Goal: Task Accomplishment & Management: Complete application form

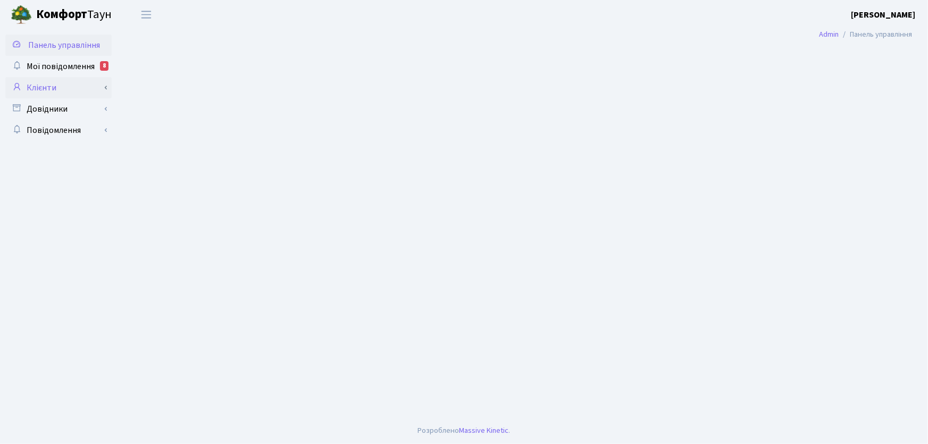
click at [51, 85] on link "Клієнти" at bounding box center [58, 87] width 106 height 21
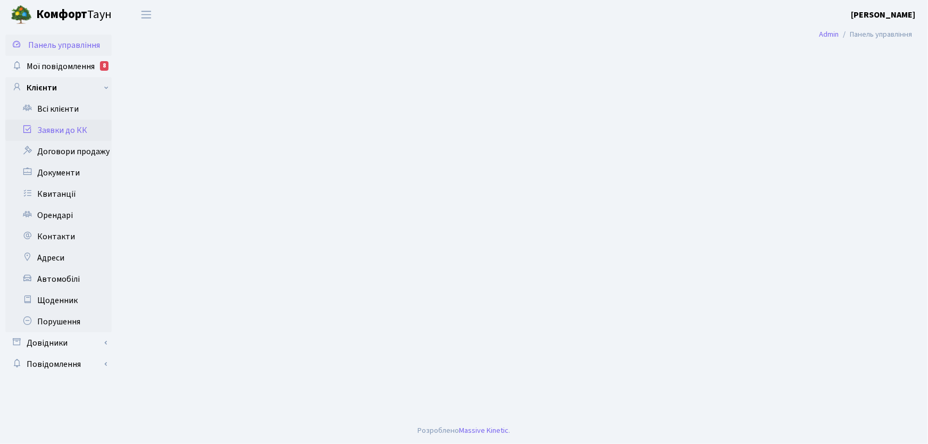
click at [72, 130] on link "Заявки до КК" at bounding box center [58, 130] width 106 height 21
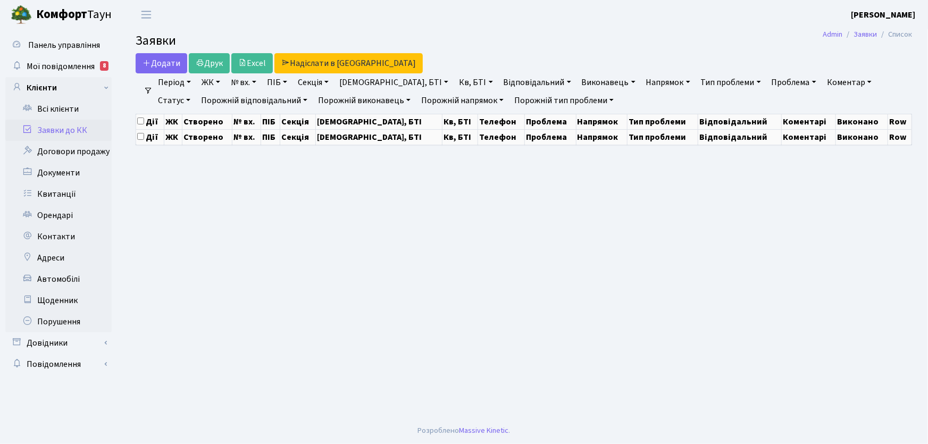
select select "25"
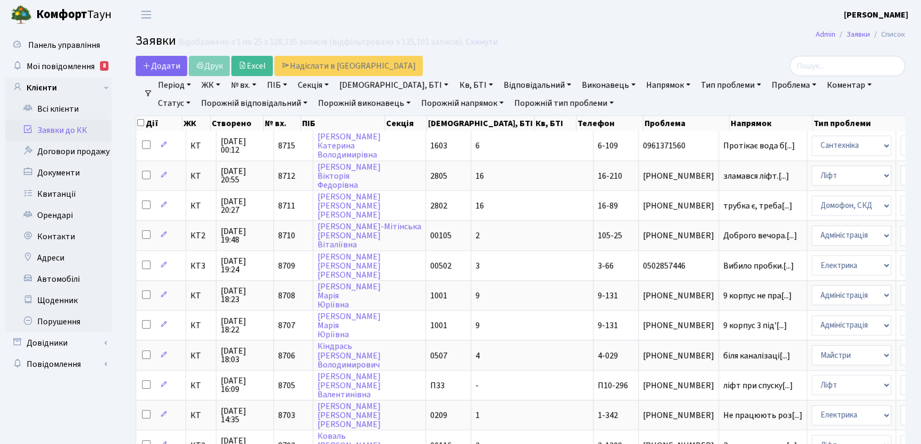
click at [822, 82] on link "Коментар" at bounding box center [848, 85] width 53 height 18
click at [195, 94] on link "Статус" at bounding box center [174, 103] width 41 height 18
drag, startPoint x: 845, startPoint y: 149, endPoint x: 788, endPoint y: 149, distance: 57.4
click at [238, 159] on link "Не виконано" at bounding box center [196, 167] width 84 height 16
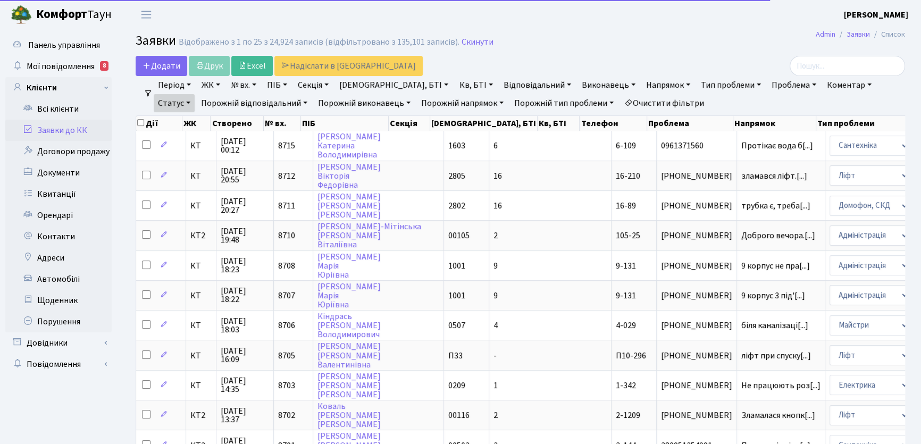
click at [642, 85] on link "Напрямок" at bounding box center [668, 85] width 53 height 18
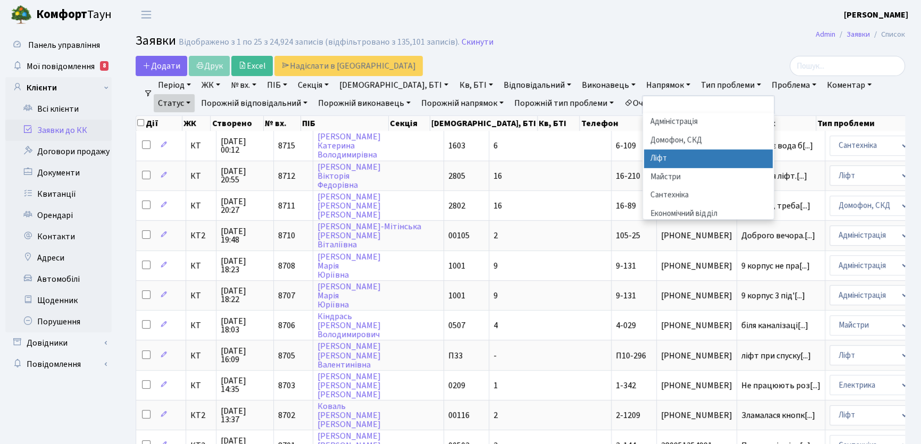
click at [644, 155] on li "Ліфт" at bounding box center [708, 158] width 129 height 19
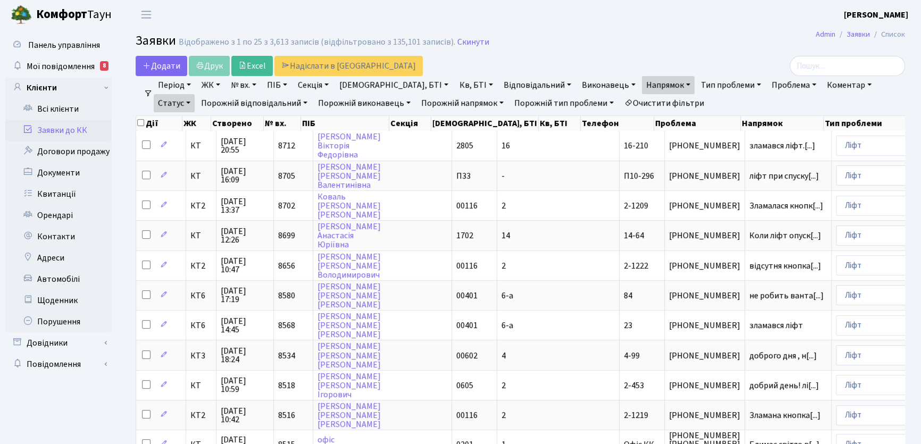
click at [192, 85] on link "Період" at bounding box center [174, 85] width 41 height 18
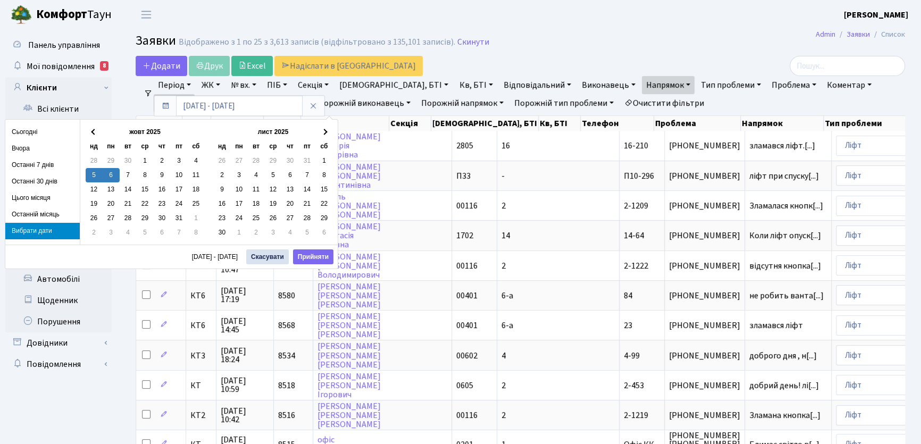
drag, startPoint x: 110, startPoint y: 174, endPoint x: 116, endPoint y: 174, distance: 6.9
click at [310, 255] on button "Прийняти" at bounding box center [313, 256] width 40 height 15
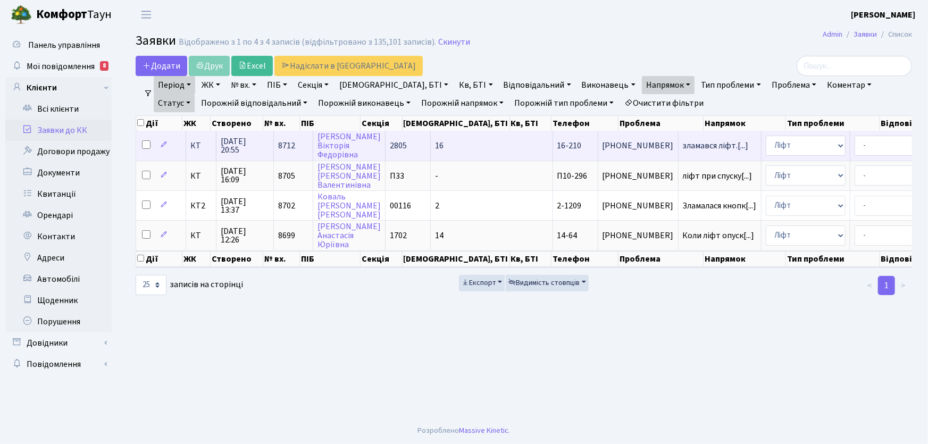
click at [435, 146] on span "16" at bounding box center [439, 146] width 9 height 12
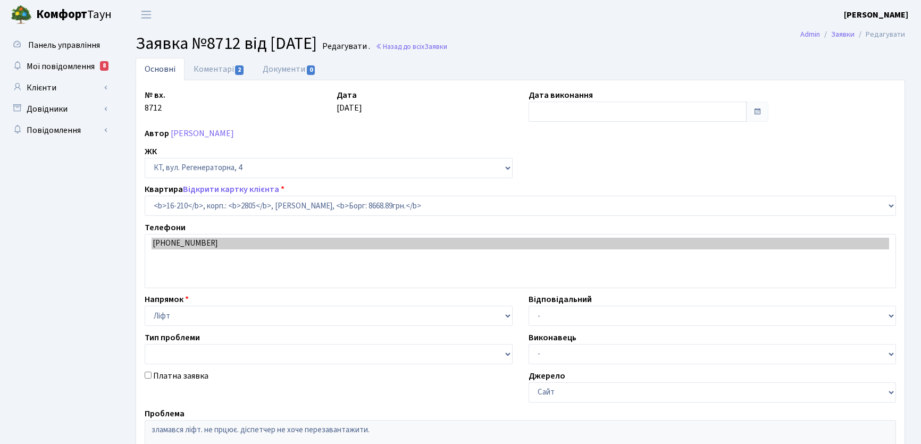
select select "8771"
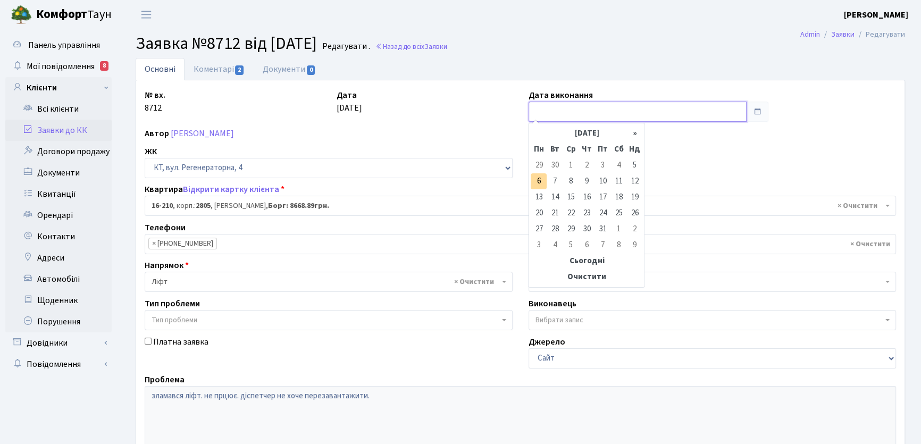
click at [546, 113] on input "text" at bounding box center [637, 112] width 218 height 20
click at [634, 165] on td "5" at bounding box center [634, 165] width 16 height 16
type input "[DATE]"
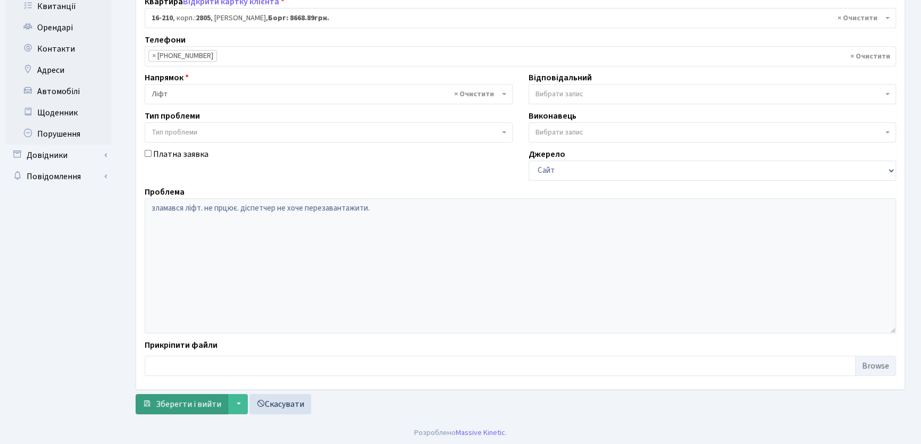
scroll to position [189, 0]
click at [194, 404] on span "Зберегти і вийти" at bounding box center [188, 403] width 65 height 12
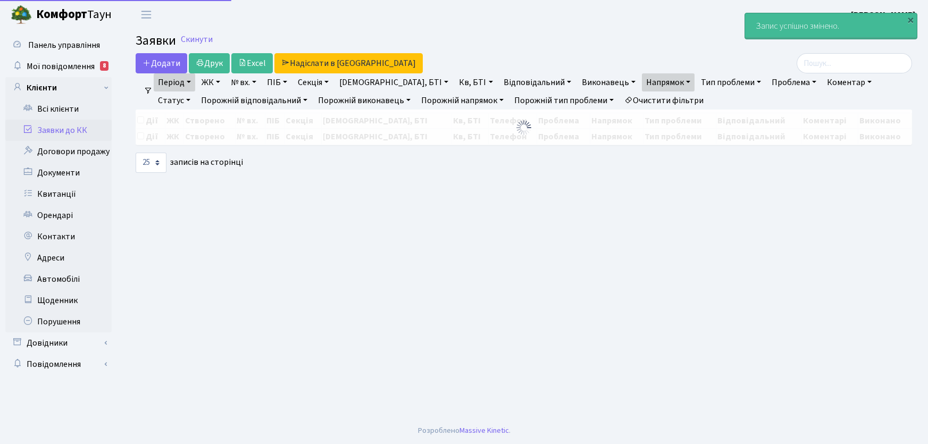
select select "25"
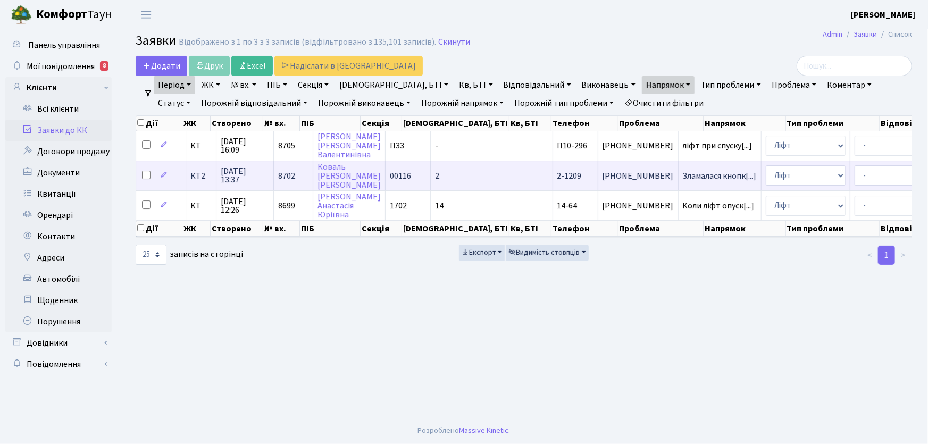
click at [557, 178] on span "2-1209" at bounding box center [569, 176] width 24 height 12
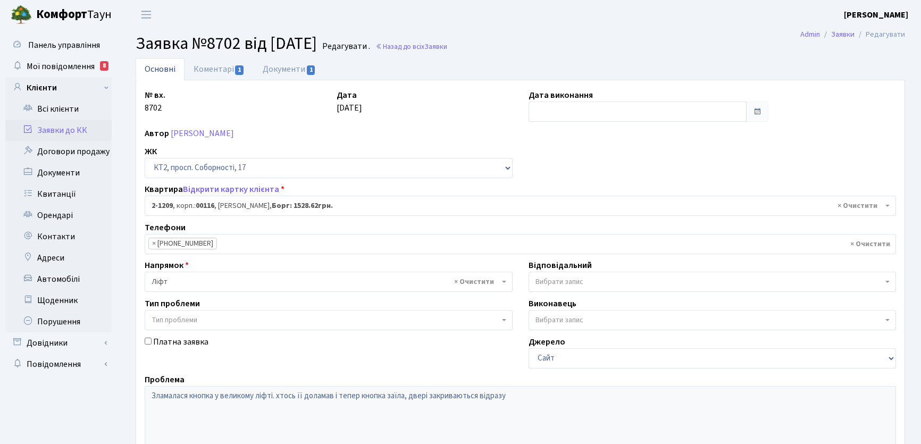
select select "12824"
click at [68, 403] on ul "Панель управління Мої повідомлення 8 Клієнти" at bounding box center [58, 318] width 106 height 567
click at [273, 69] on link "Документи 1" at bounding box center [289, 69] width 71 height 22
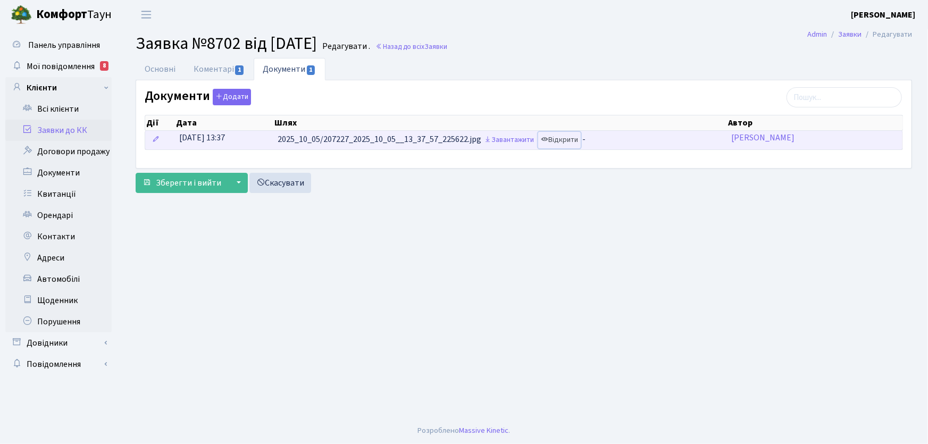
click at [566, 142] on link "Відкрити" at bounding box center [559, 140] width 43 height 16
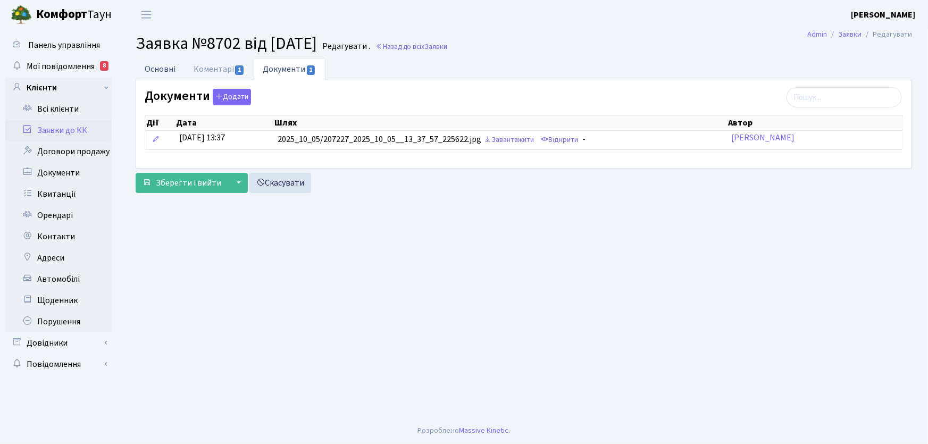
click at [165, 69] on link "Основні" at bounding box center [160, 69] width 49 height 22
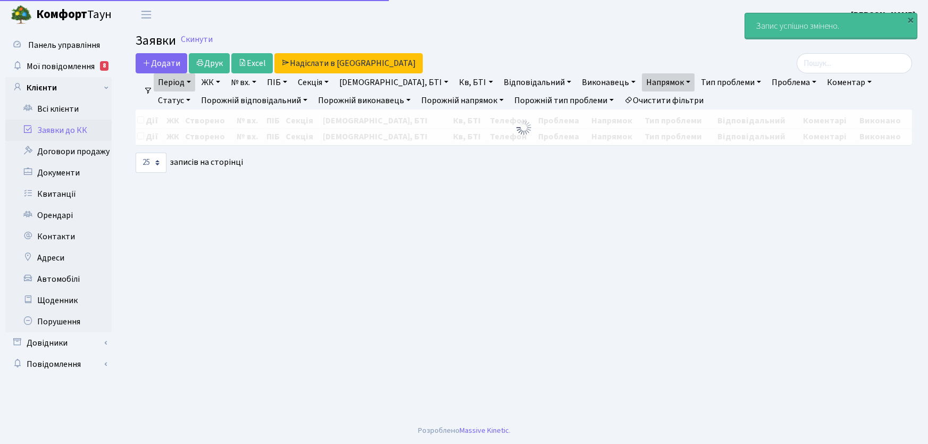
select select "25"
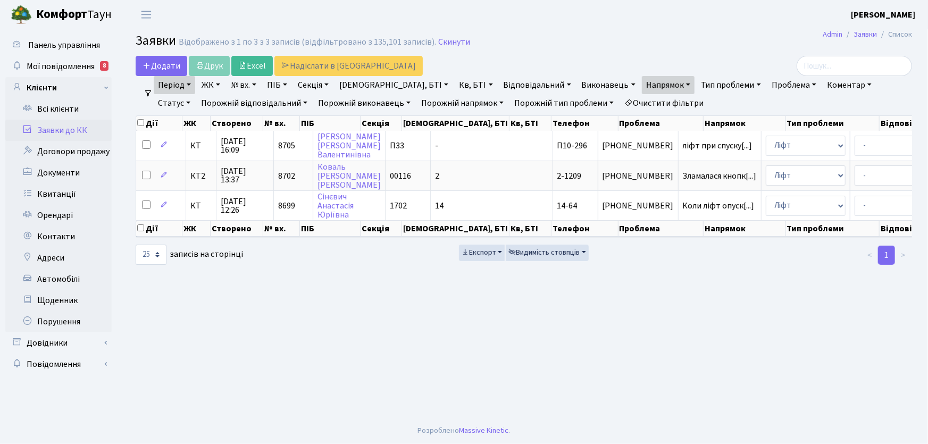
click at [636, 104] on link "Очистити фільтри" at bounding box center [664, 103] width 88 height 18
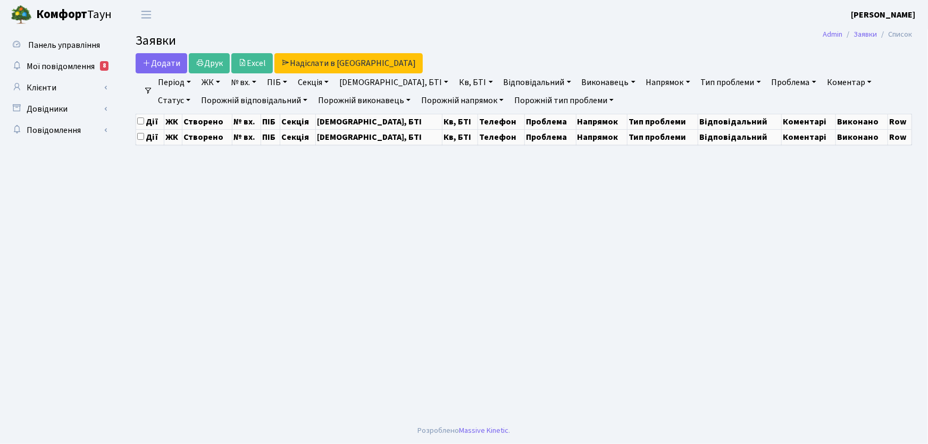
select select "25"
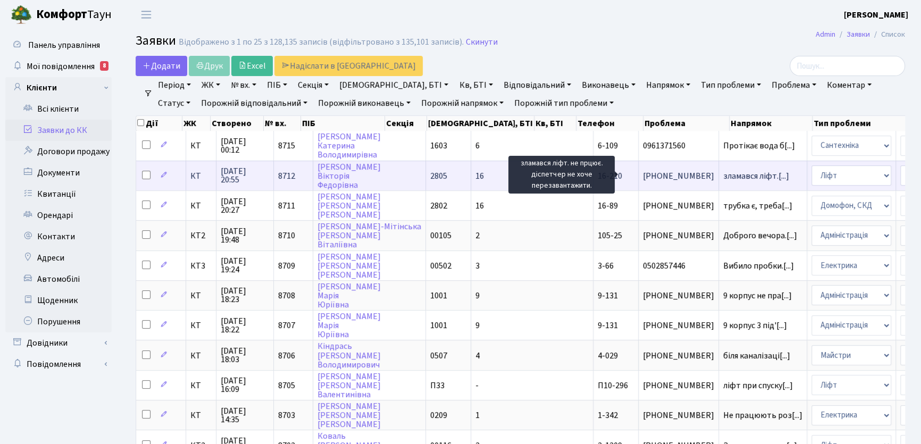
click at [723, 176] on span "зламався ліфт.[...]" at bounding box center [756, 176] width 66 height 12
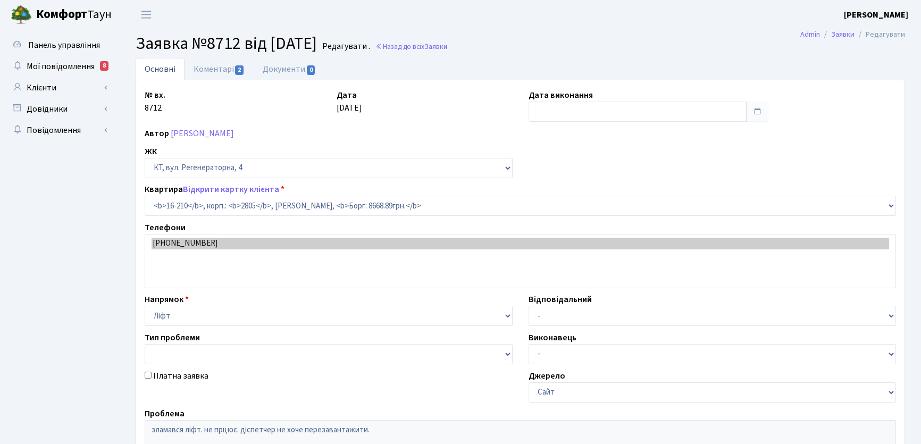
select select "8771"
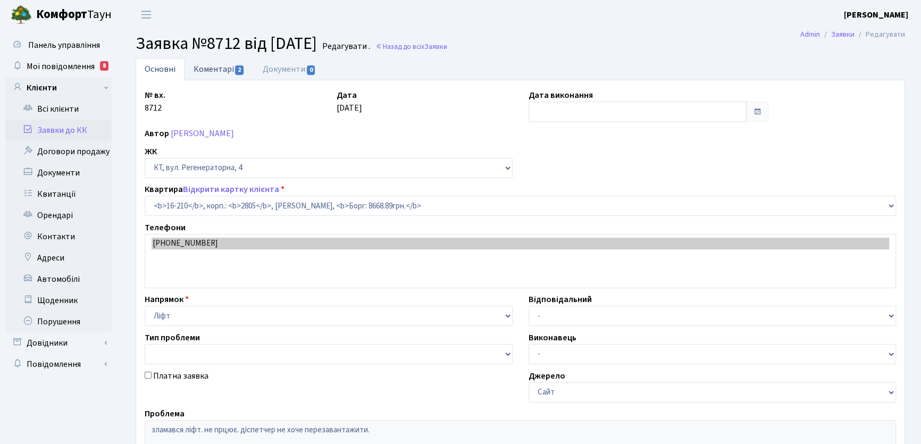
type input "[DATE]"
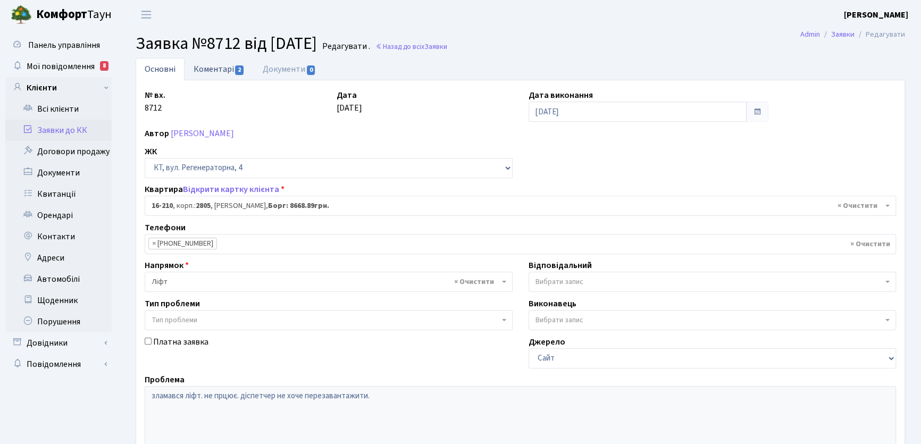
click at [223, 69] on link "Коментарі 2" at bounding box center [218, 69] width 69 height 22
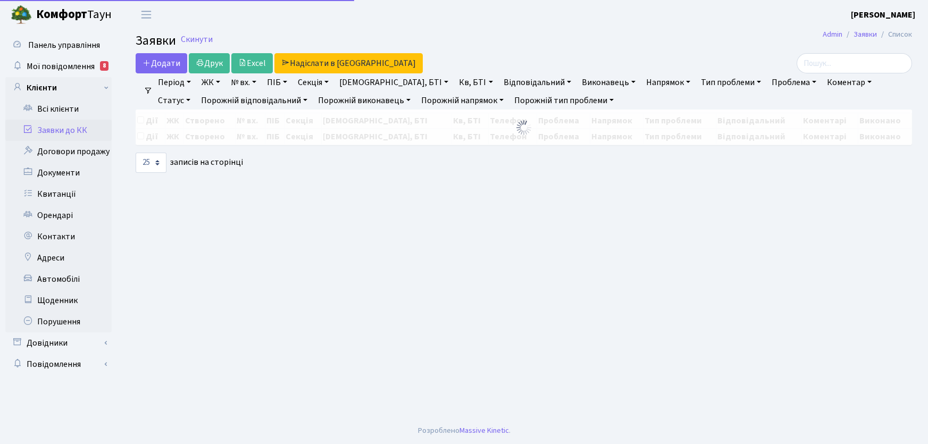
select select "25"
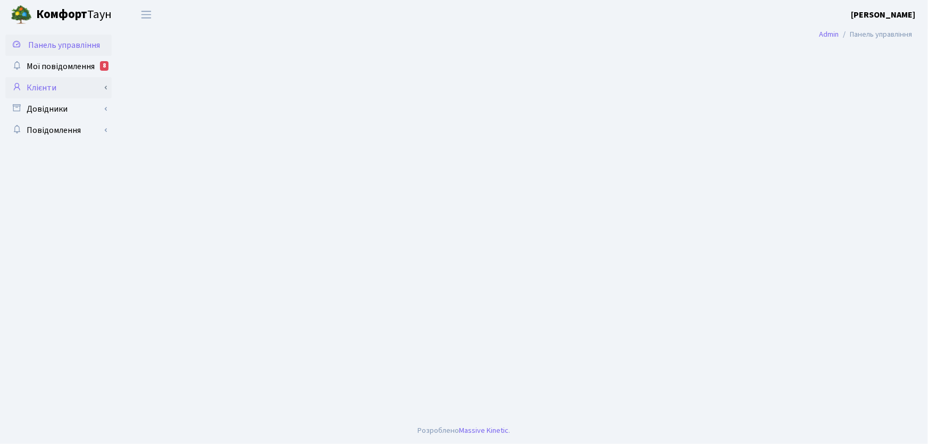
click at [49, 89] on link "Клієнти" at bounding box center [58, 87] width 106 height 21
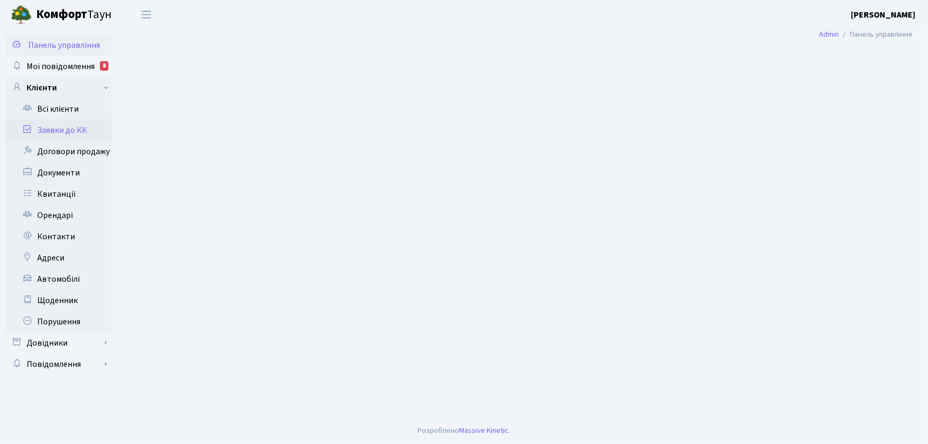
click at [67, 131] on link "Заявки до КК" at bounding box center [58, 130] width 106 height 21
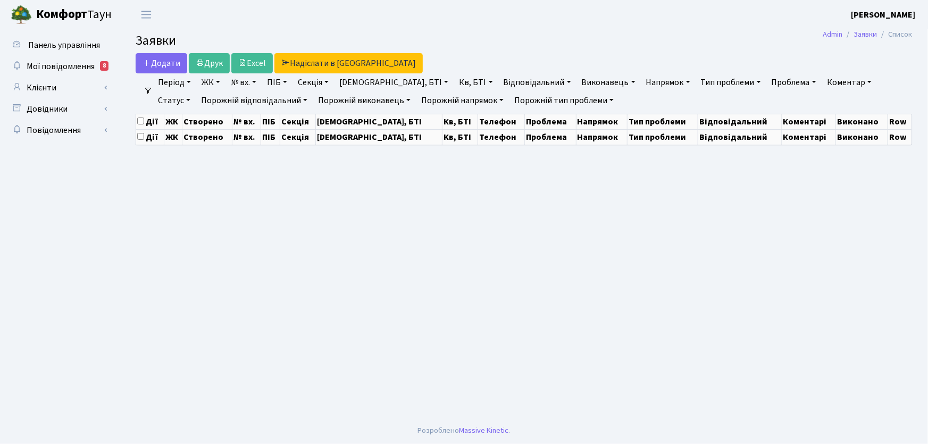
select select "25"
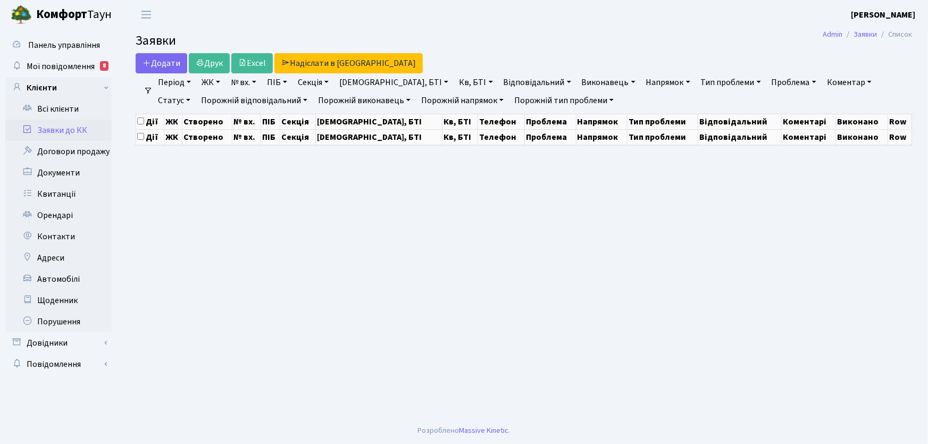
select select "25"
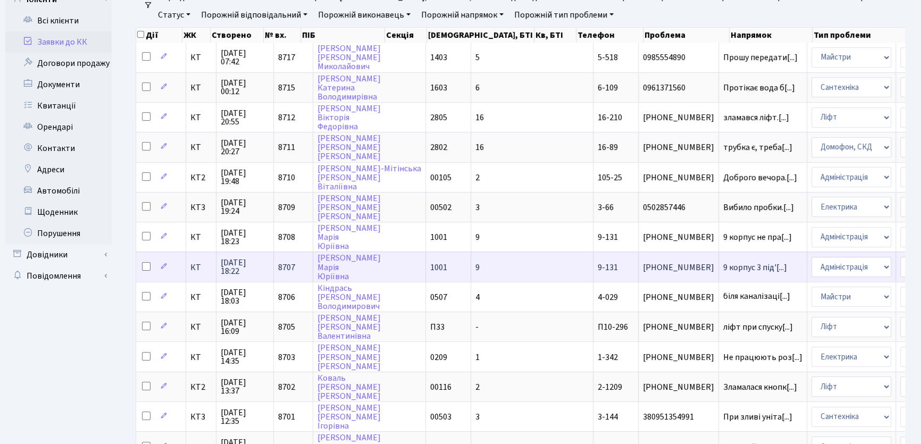
scroll to position [96, 0]
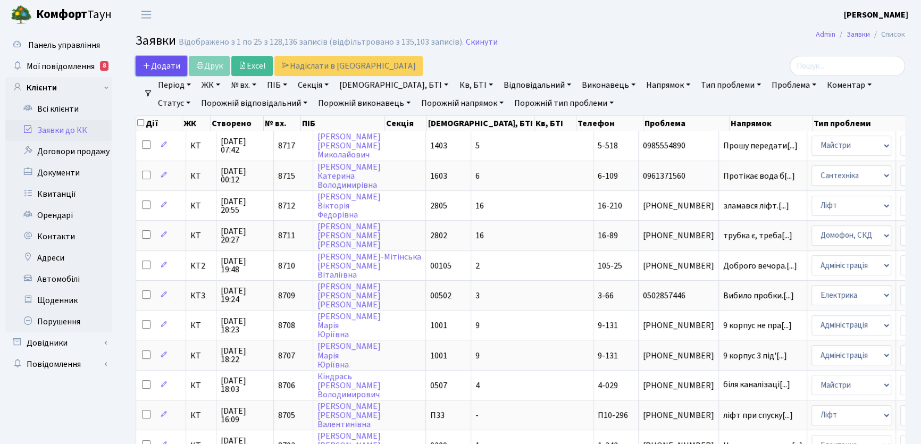
click at [172, 64] on span "Додати" at bounding box center [161, 66] width 38 height 12
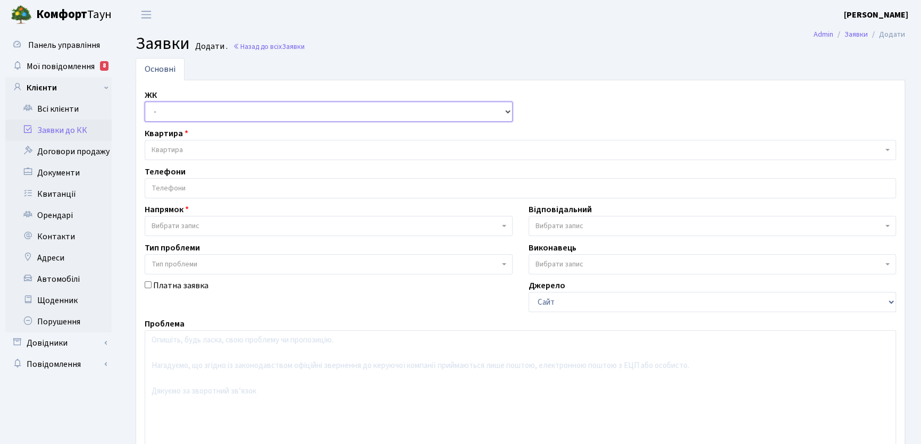
click at [509, 114] on select "- КТ, вул. Регенераторна, 4 КТ2, просп. Соборності, 17 КТ3, вул. Березнева, 16 …" at bounding box center [329, 112] width 368 height 20
select select "271"
click at [145, 102] on select "- КТ, вул. Регенераторна, 4 КТ2, просп. Соборності, 17 КТ3, вул. Березнева, 16 …" at bounding box center [329, 112] width 368 height 20
select select
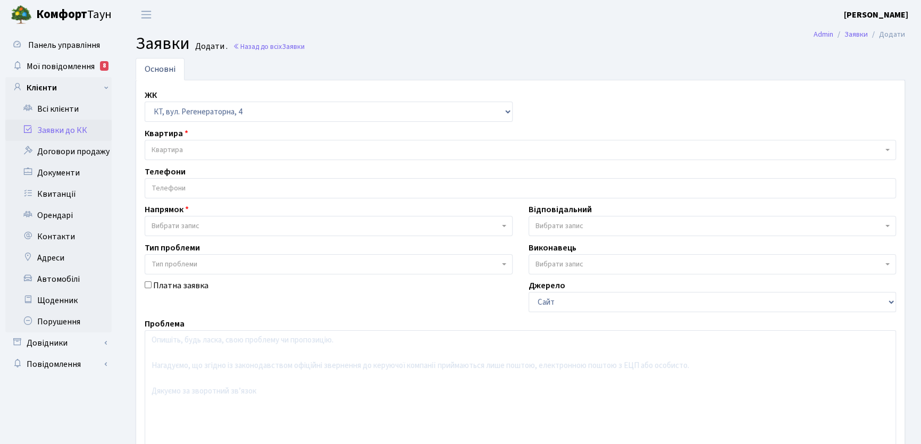
click at [188, 148] on span "Квартира" at bounding box center [516, 150] width 731 height 11
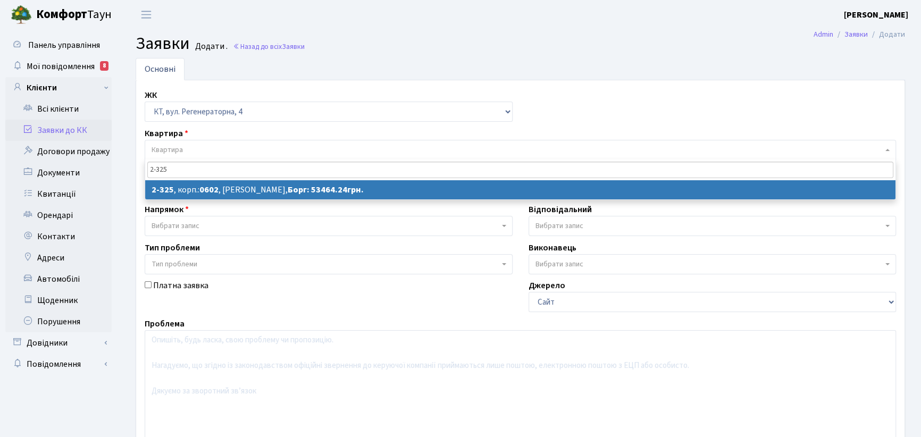
type input "2-325"
select select
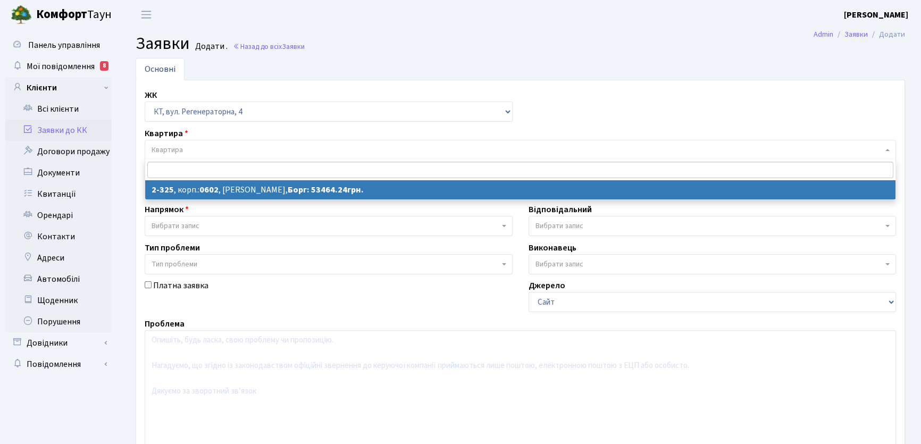
select select "1339"
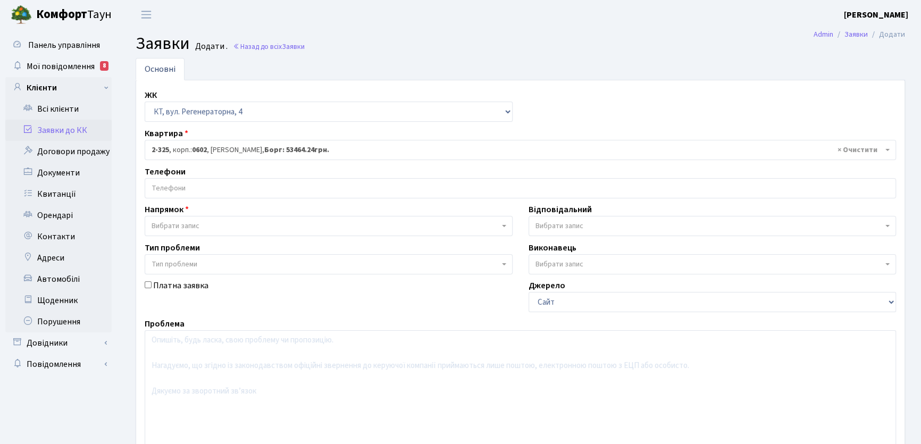
click at [199, 181] on input "search" at bounding box center [520, 188] width 750 height 19
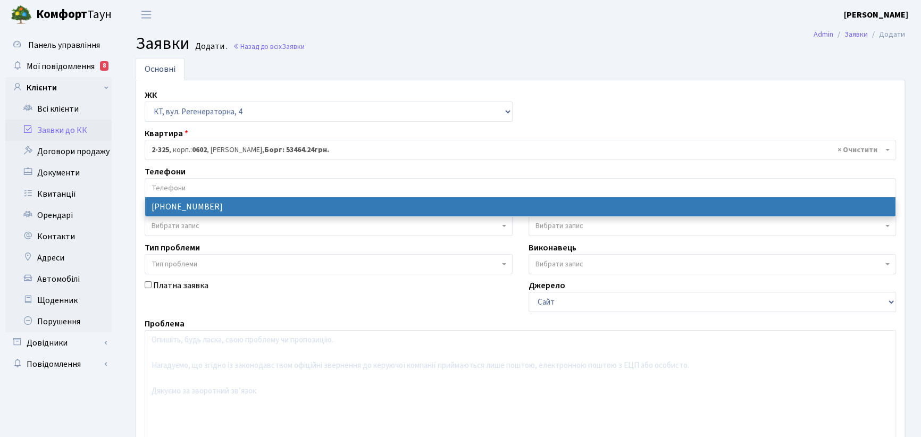
click at [173, 186] on input "search" at bounding box center [520, 188] width 750 height 19
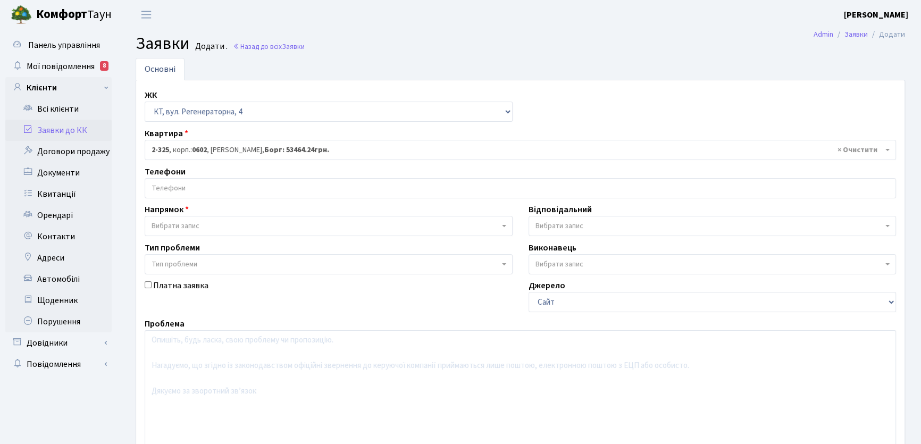
click at [173, 186] on input "search" at bounding box center [520, 188] width 750 height 19
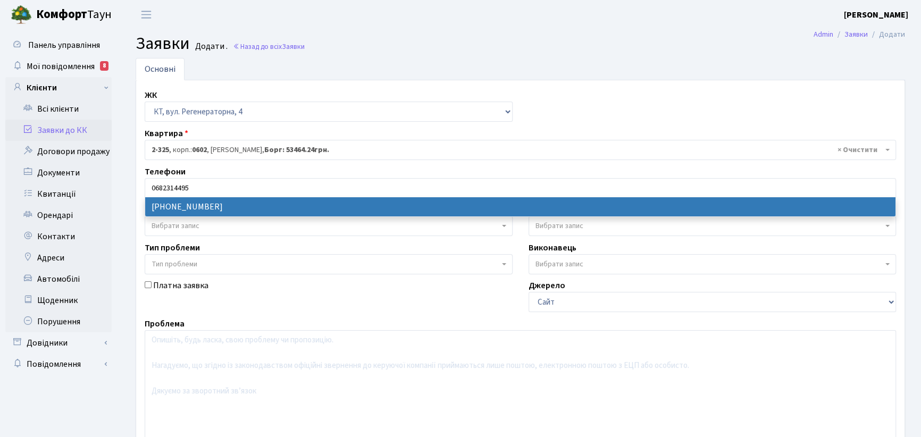
type input "0682314495"
click at [112, 228] on div "Панель управління Мої повідомлення 8 Клієнти Всі клієнти Заявки до КК" at bounding box center [60, 290] width 120 height 522
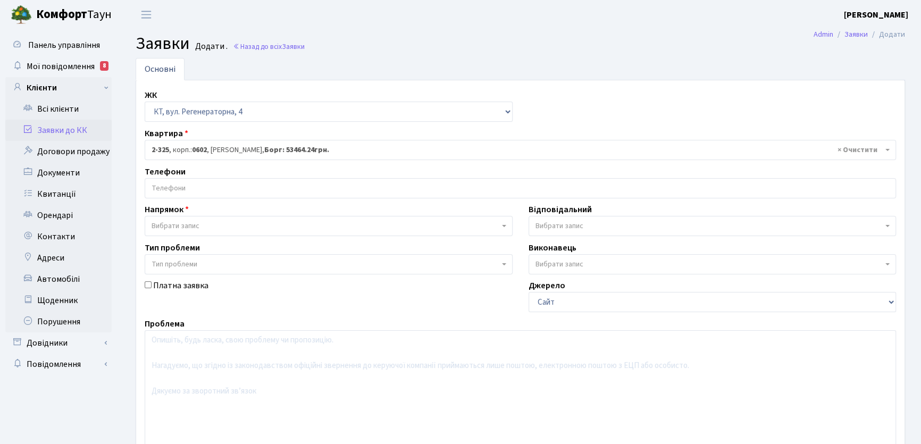
click at [172, 186] on input "search" at bounding box center [520, 188] width 750 height 19
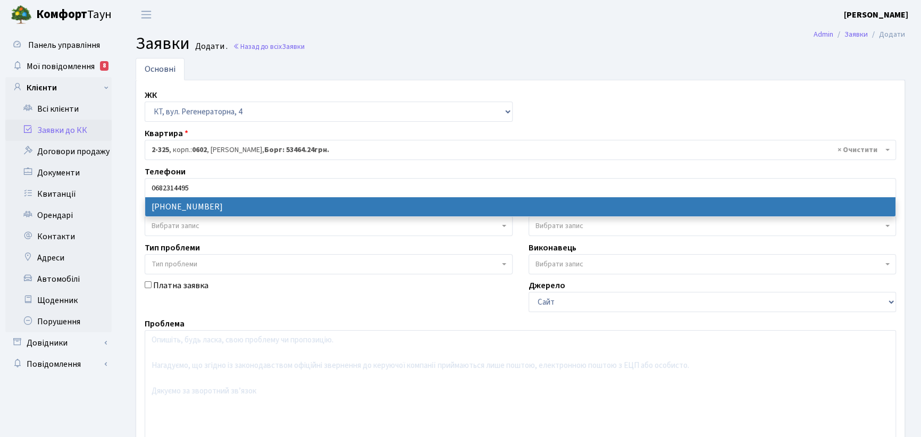
type input "0682314495"
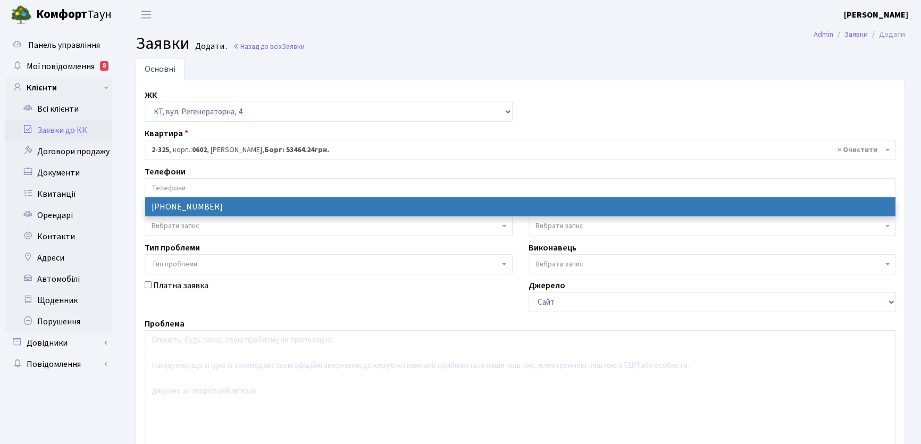
drag, startPoint x: 202, startPoint y: 187, endPoint x: 433, endPoint y: 311, distance: 262.3
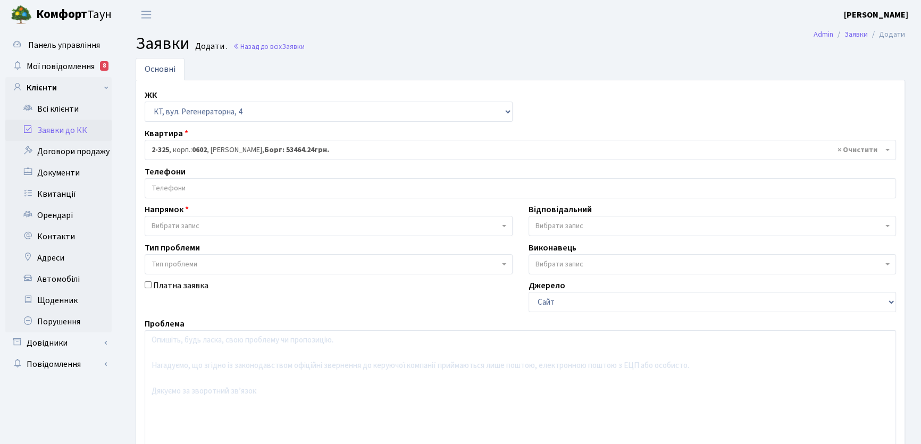
drag, startPoint x: 433, startPoint y: 311, endPoint x: 191, endPoint y: 183, distance: 273.7
click at [192, 184] on input "search" at bounding box center [520, 188] width 750 height 19
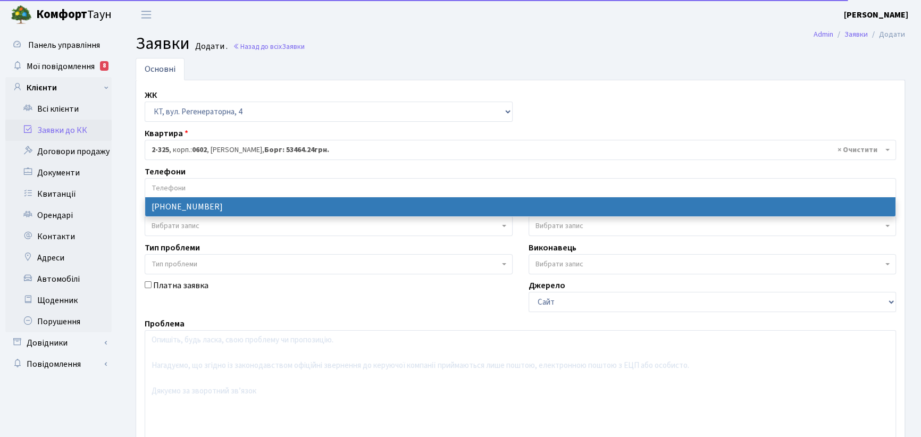
select select "58168"
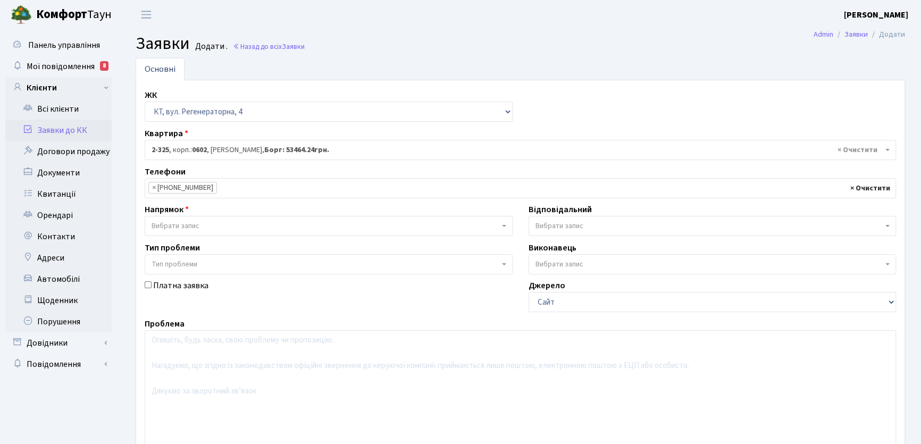
select select
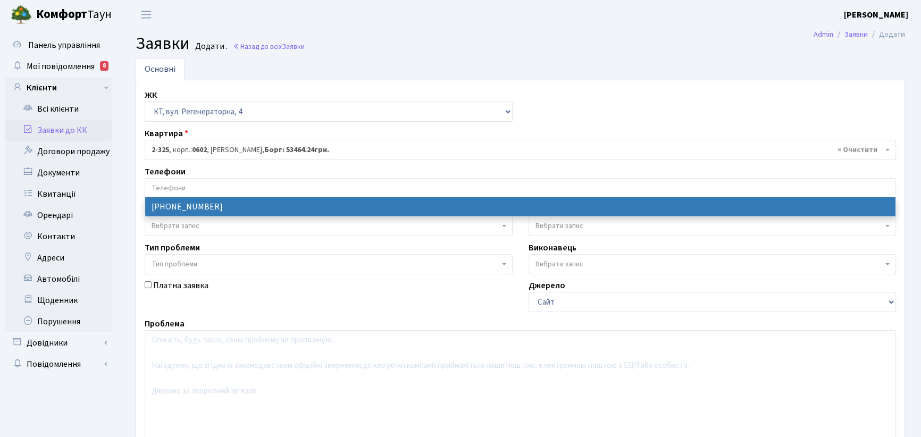
click at [195, 184] on input "search" at bounding box center [520, 188] width 750 height 19
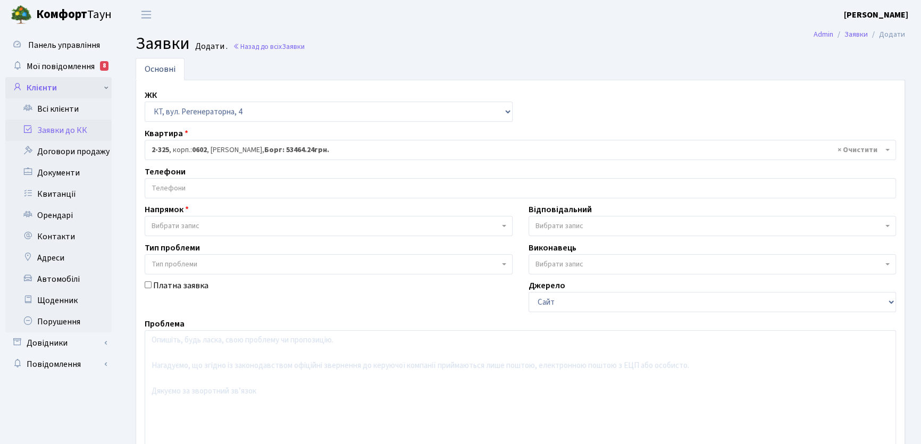
click at [105, 88] on link "Клієнти" at bounding box center [58, 87] width 106 height 21
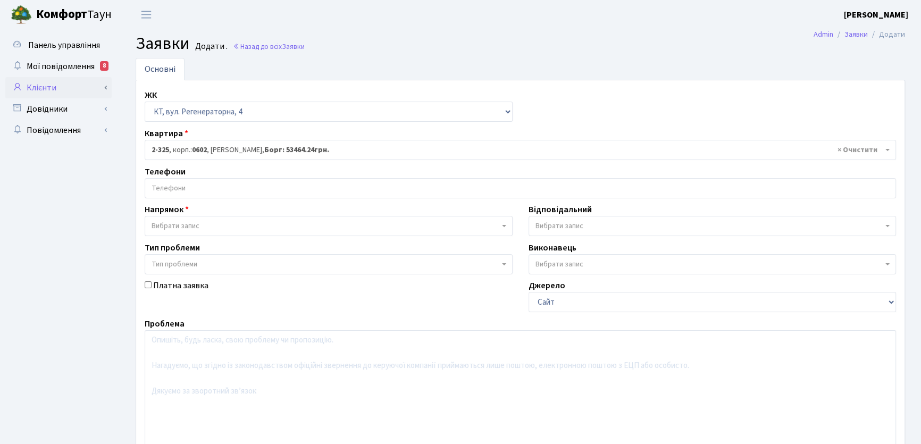
click at [105, 88] on link "Клієнти" at bounding box center [58, 87] width 106 height 21
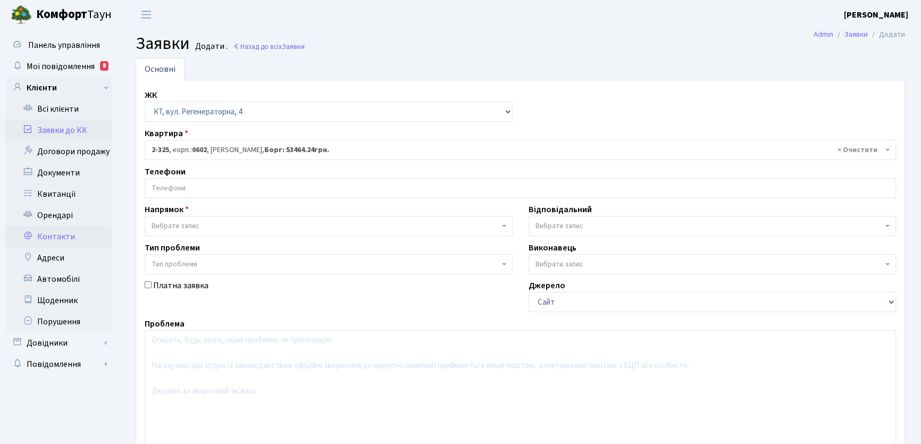
click at [38, 237] on link "Контакти" at bounding box center [58, 236] width 106 height 21
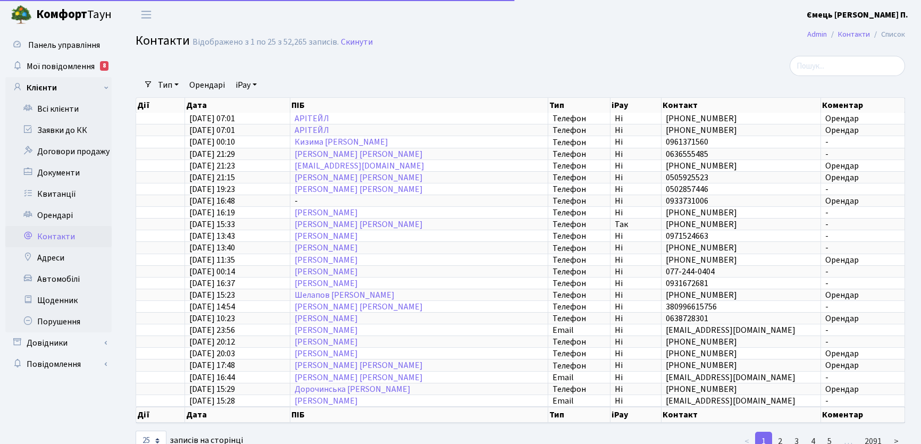
select select "25"
click at [256, 82] on link "iPay" at bounding box center [246, 85] width 30 height 18
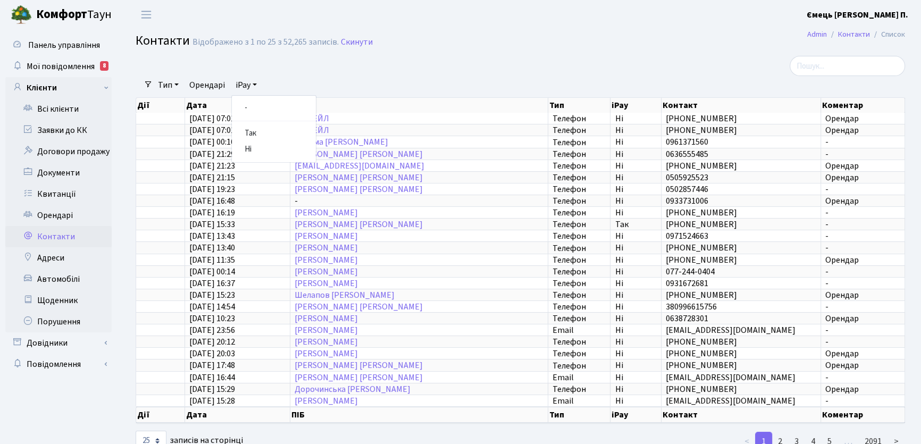
click at [282, 71] on div at bounding box center [390, 66] width 524 height 20
click at [195, 87] on link "Орендарі" at bounding box center [207, 85] width 44 height 18
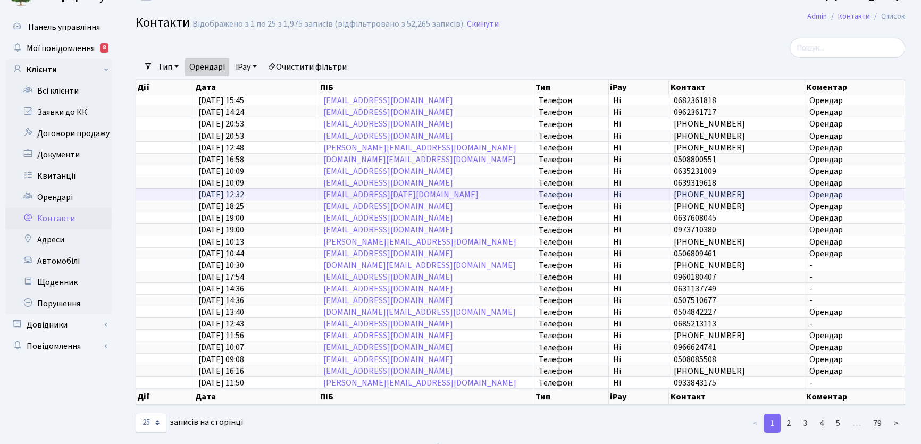
scroll to position [28, 0]
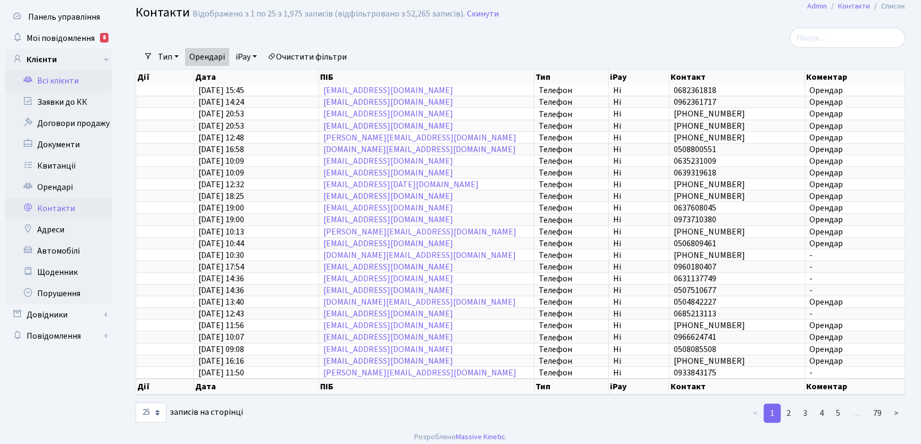
click at [67, 78] on link "Всі клієнти" at bounding box center [58, 80] width 106 height 21
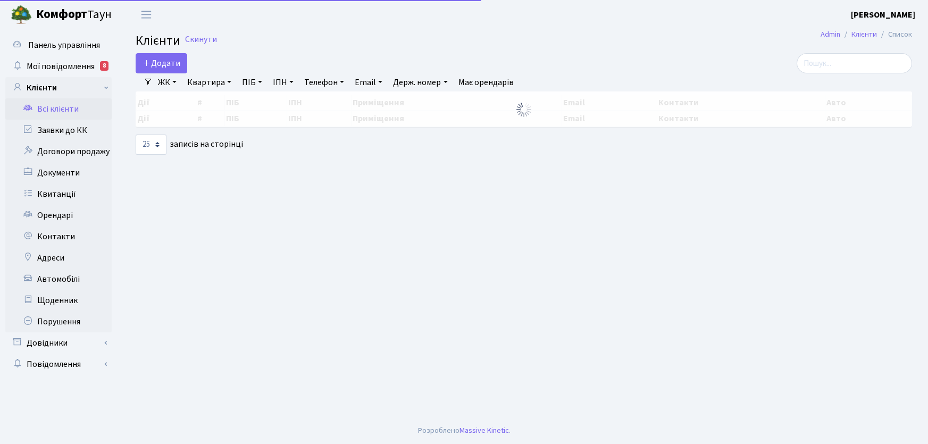
select select "25"
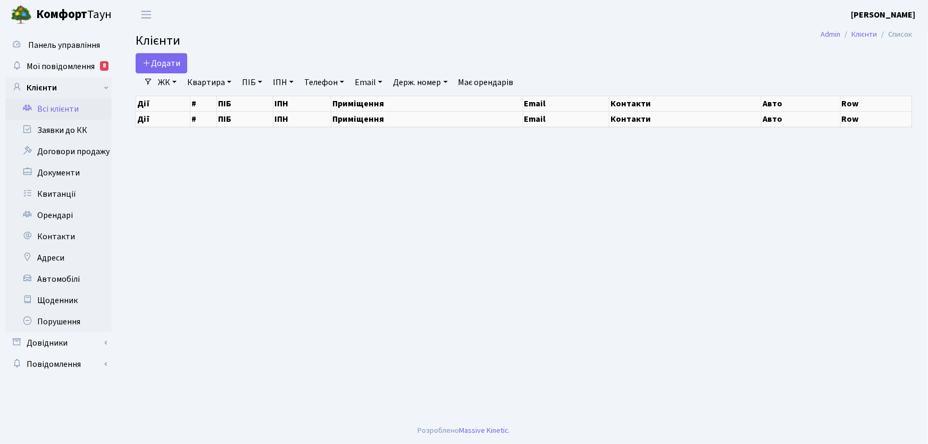
select select "25"
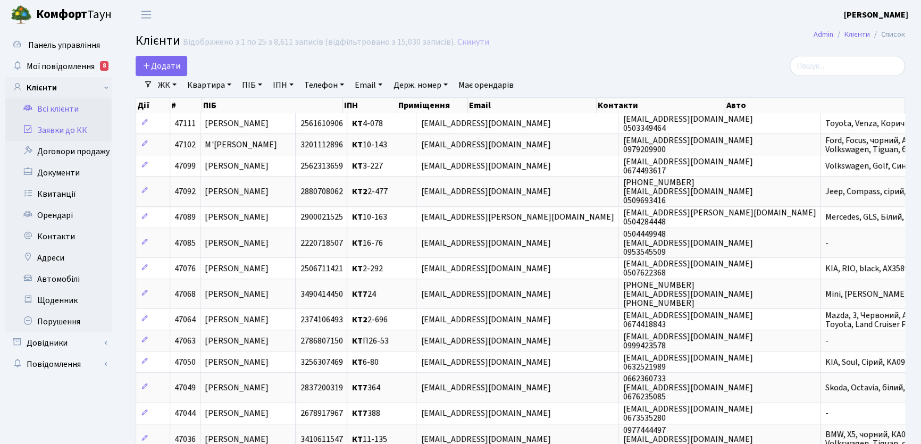
click at [65, 129] on link "Заявки до КК" at bounding box center [58, 130] width 106 height 21
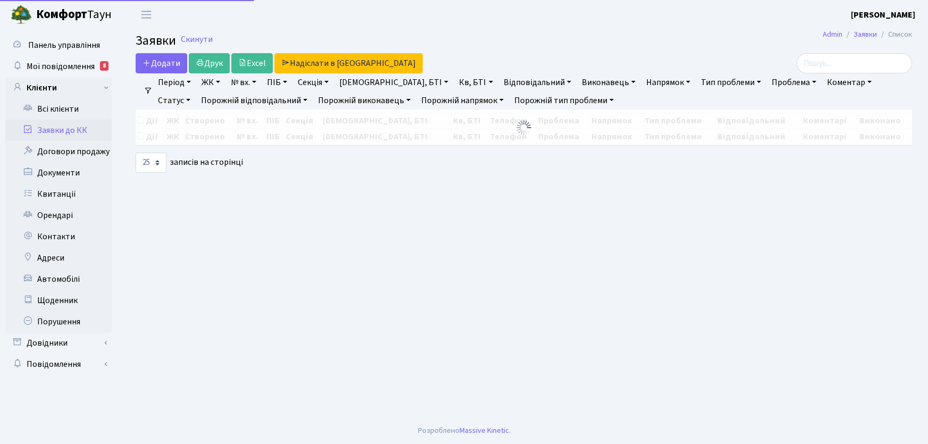
select select "25"
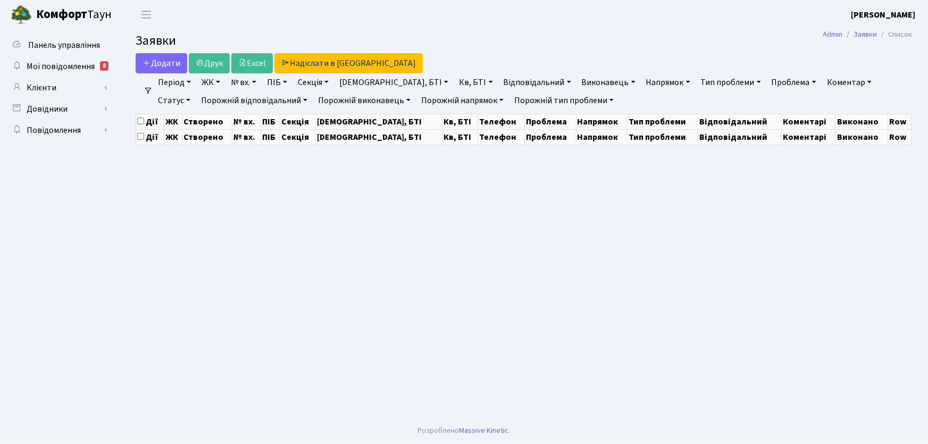
select select "25"
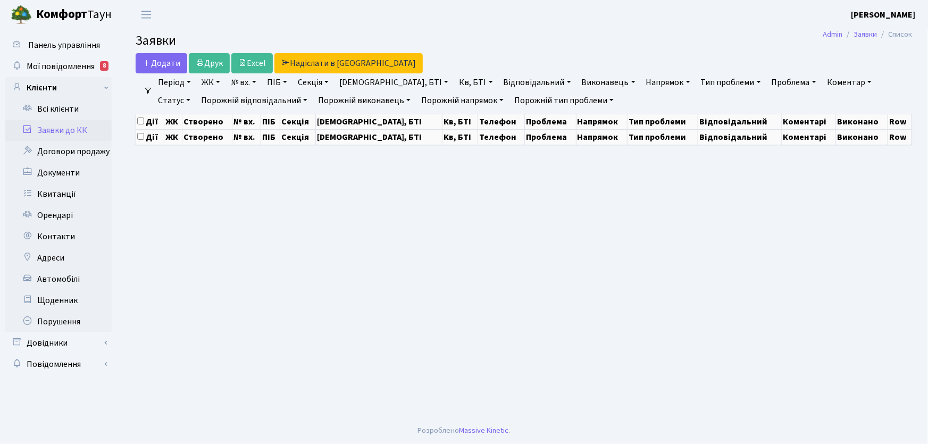
select select "25"
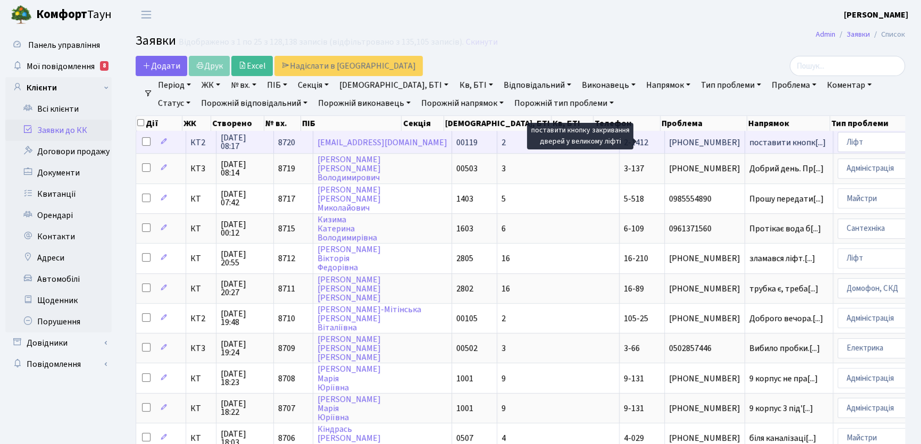
click at [749, 141] on span "поставити кнопк[...]" at bounding box center [787, 143] width 77 height 12
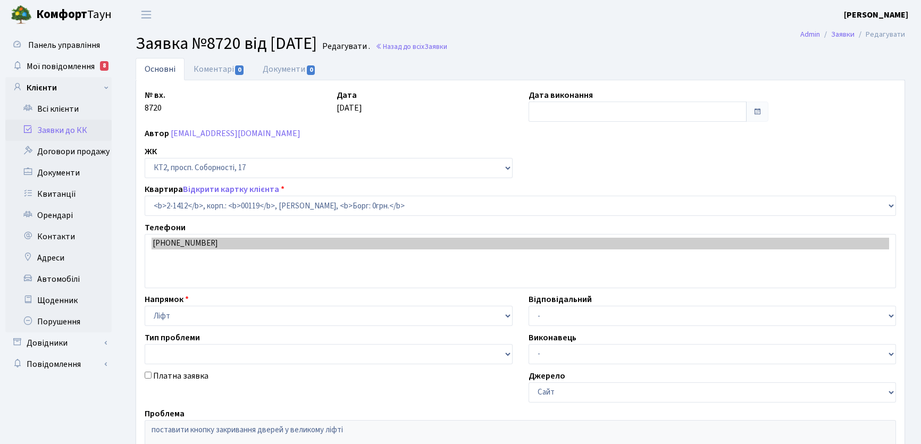
select select "13027"
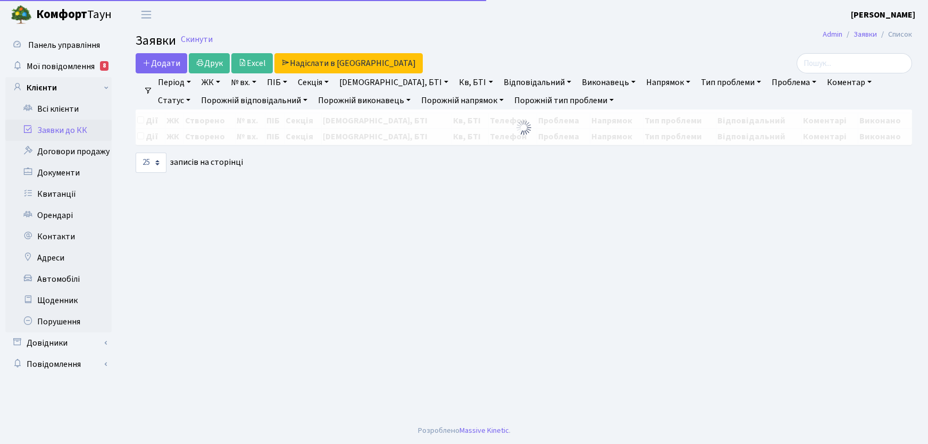
select select "25"
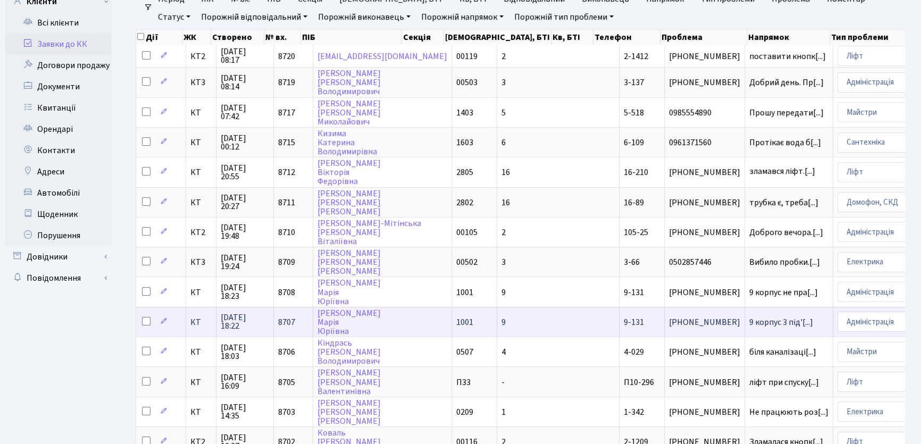
scroll to position [96, 0]
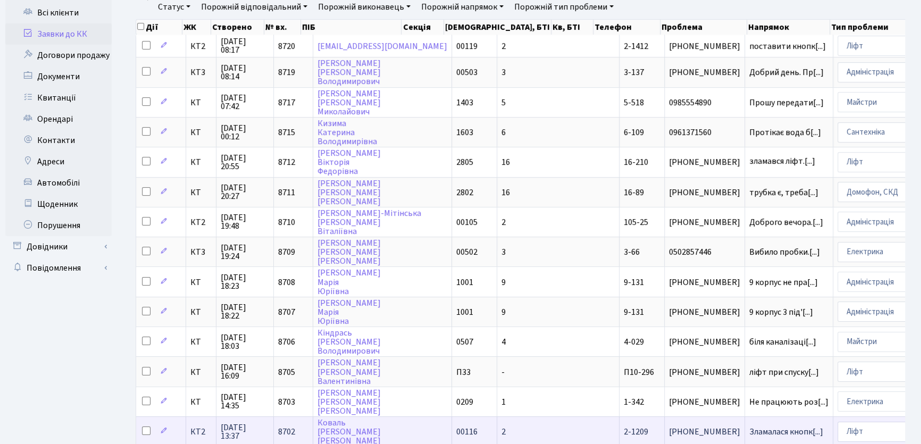
click at [624, 426] on span "2-1209" at bounding box center [636, 432] width 24 height 12
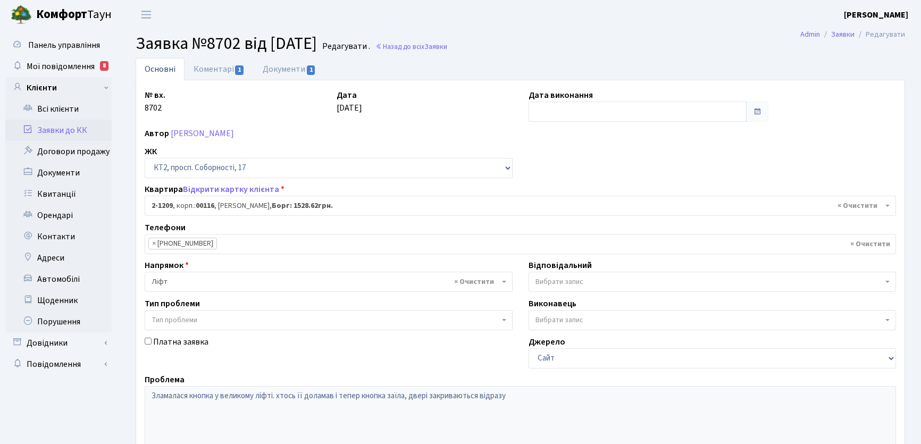
select select "12824"
click at [213, 66] on link "Коментарі 1" at bounding box center [218, 69] width 69 height 22
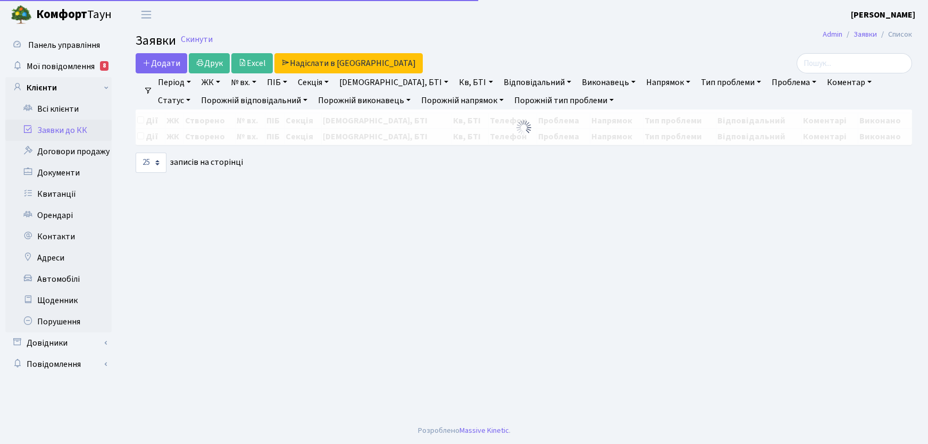
select select "25"
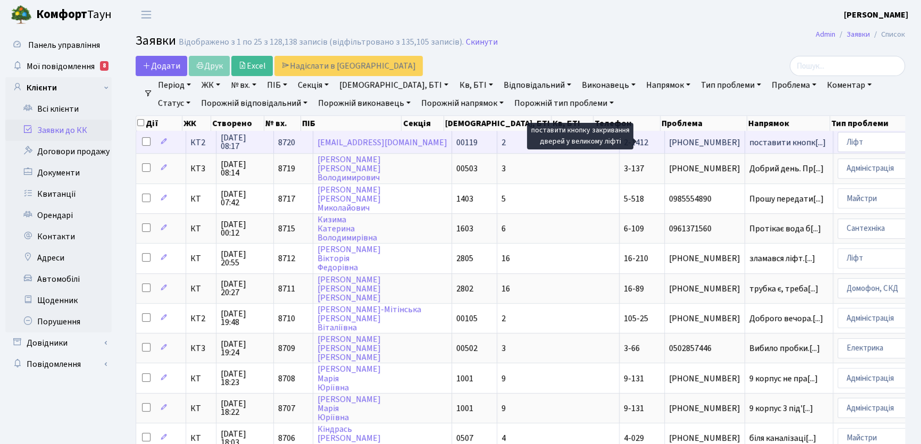
click at [749, 140] on span "поставити кнопк[...]" at bounding box center [787, 143] width 77 height 12
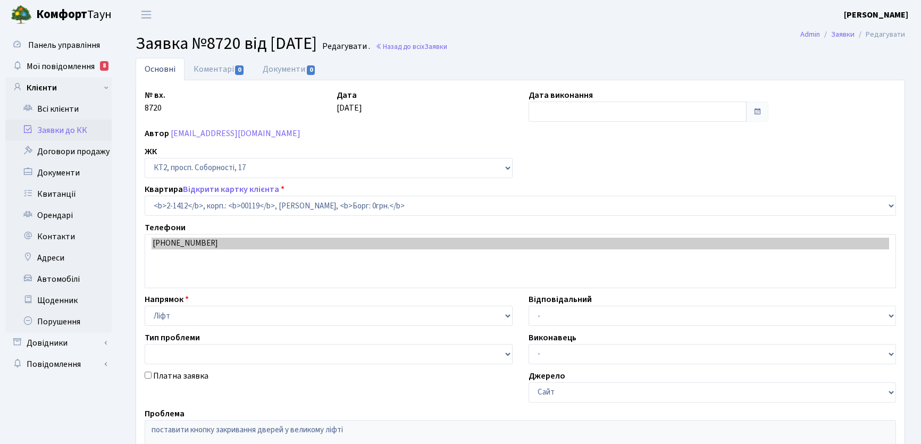
select select "13027"
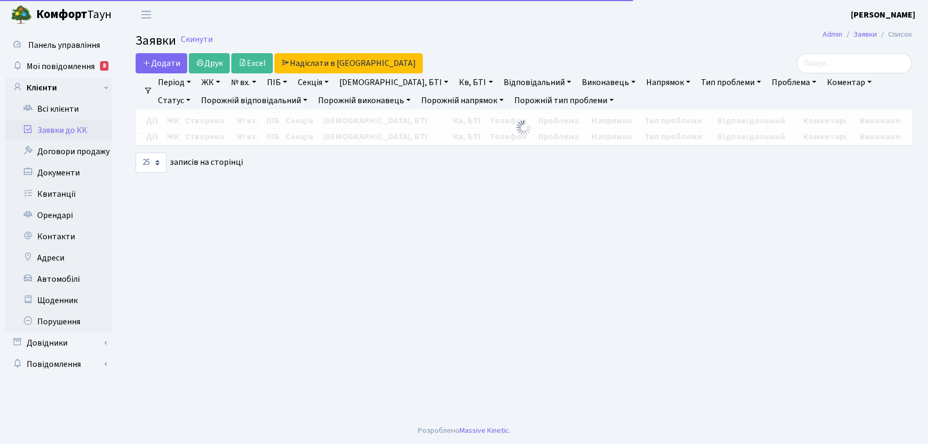
select select "25"
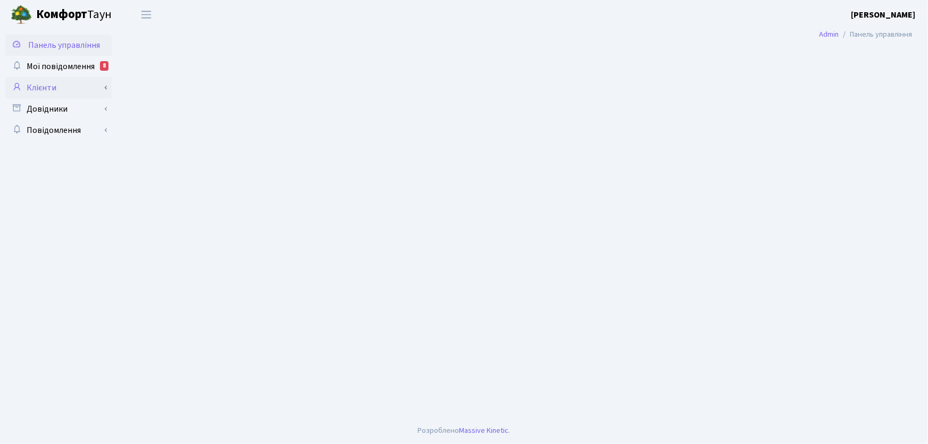
click at [46, 88] on link "Клієнти" at bounding box center [58, 87] width 106 height 21
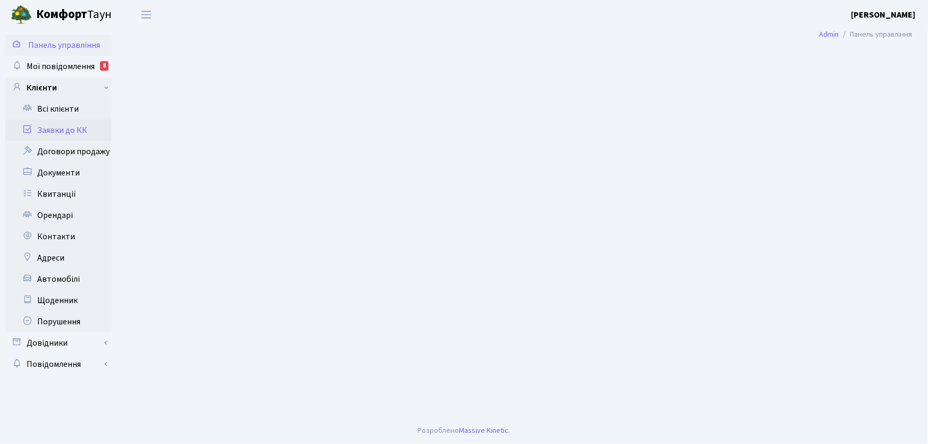
click at [50, 130] on link "Заявки до КК" at bounding box center [58, 130] width 106 height 21
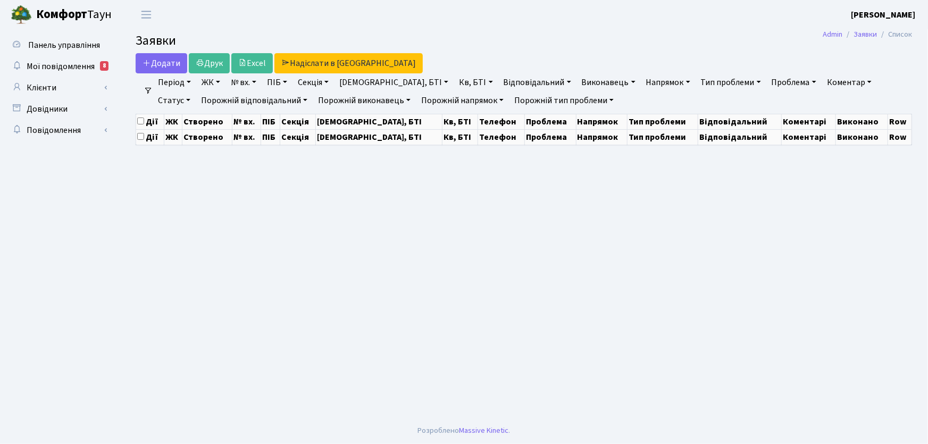
select select "25"
